Goal: Task Accomplishment & Management: Use online tool/utility

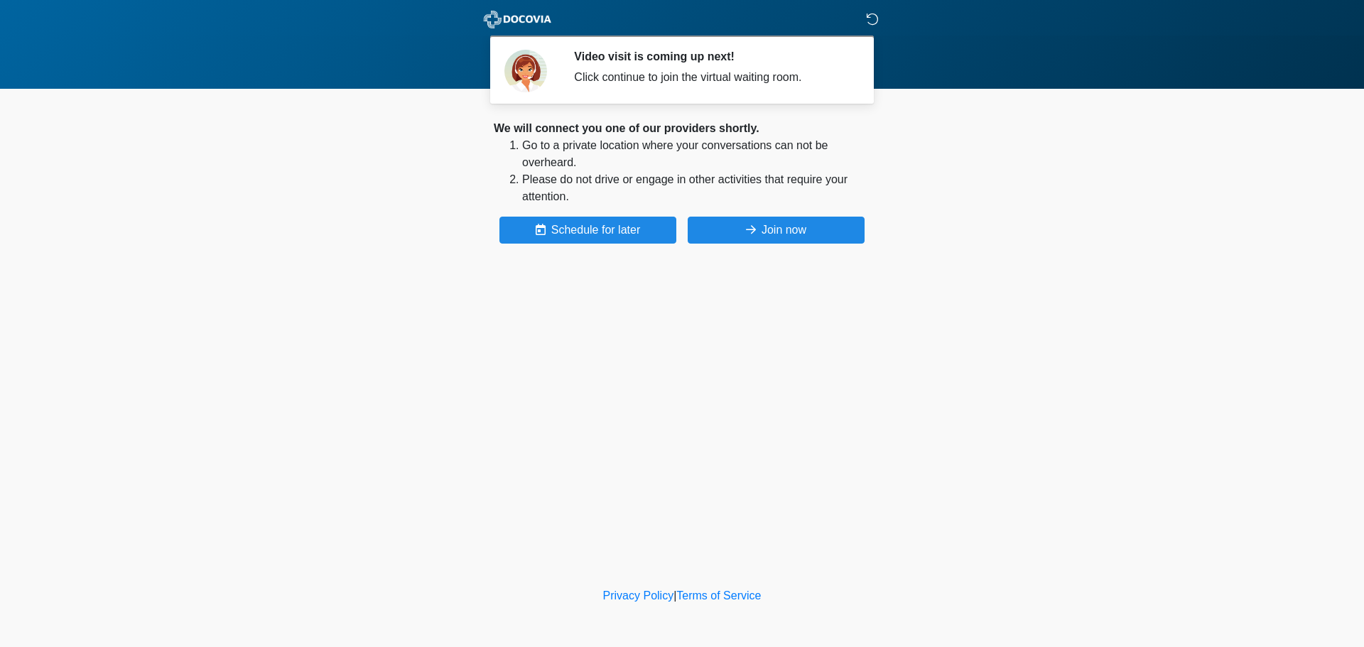
click at [869, 19] on icon at bounding box center [872, 19] width 13 height 13
